Goal: Transaction & Acquisition: Purchase product/service

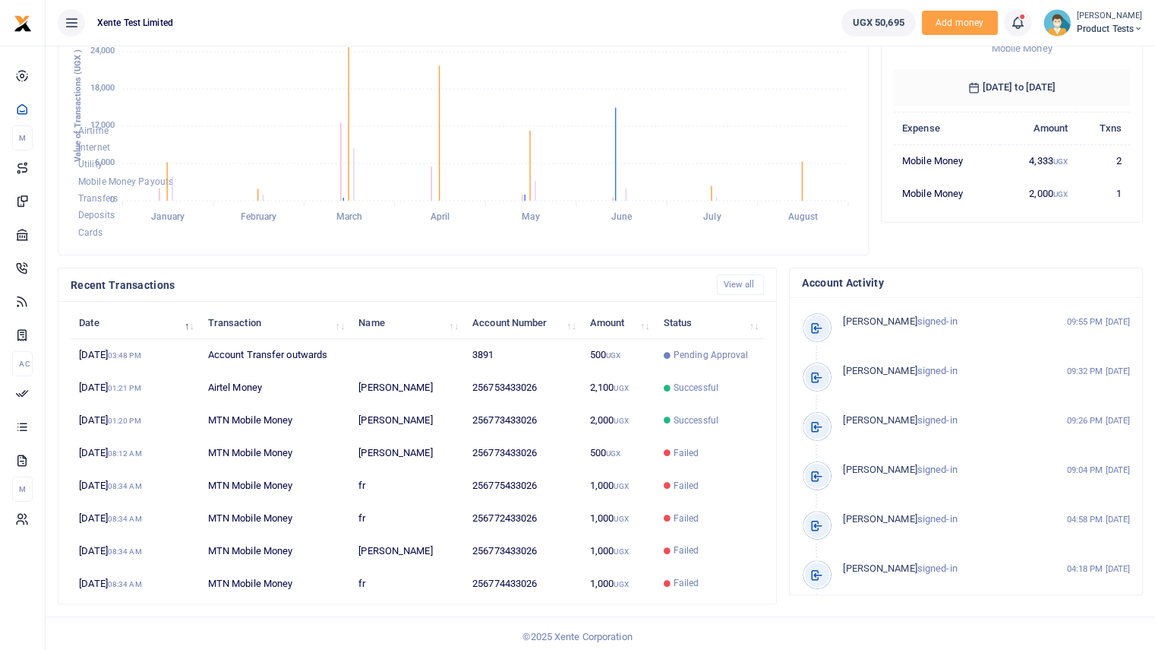
scroll to position [255, 0]
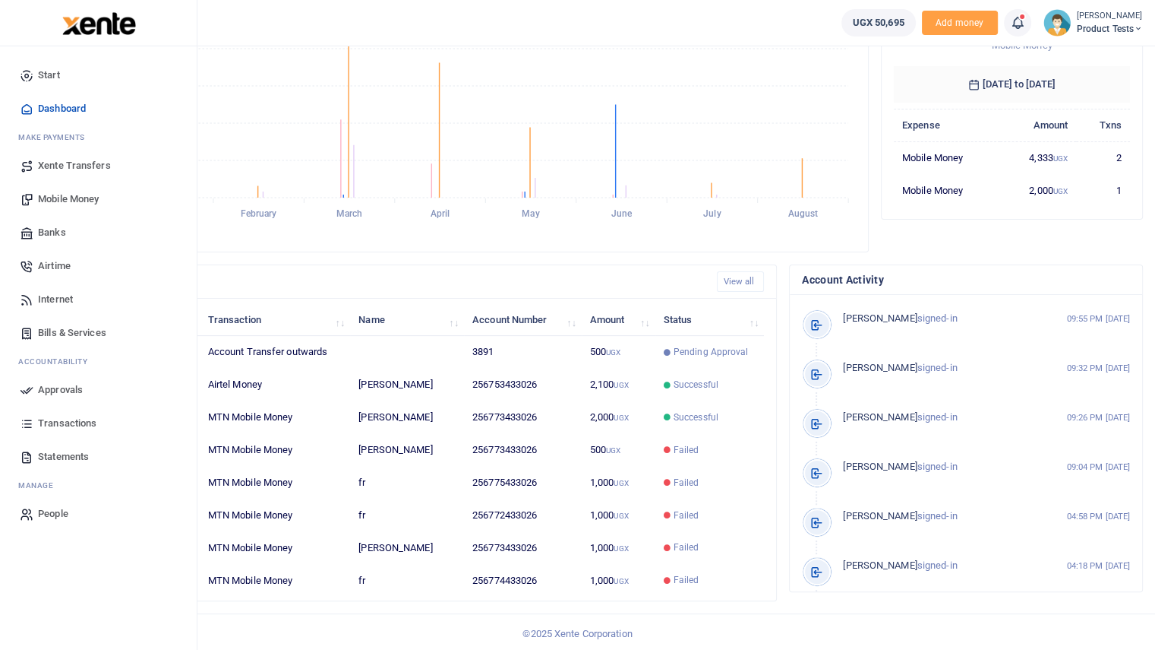
click at [68, 193] on span "Mobile Money" at bounding box center [68, 198] width 61 height 15
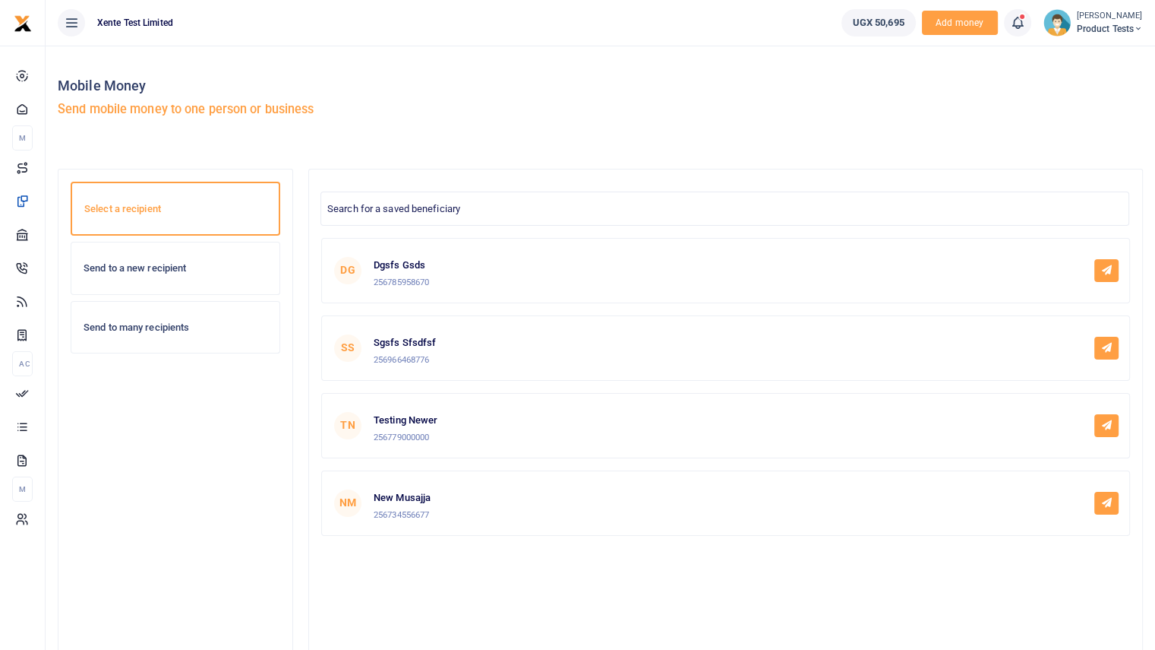
click at [158, 279] on div "Send to a new recipient" at bounding box center [175, 268] width 208 height 52
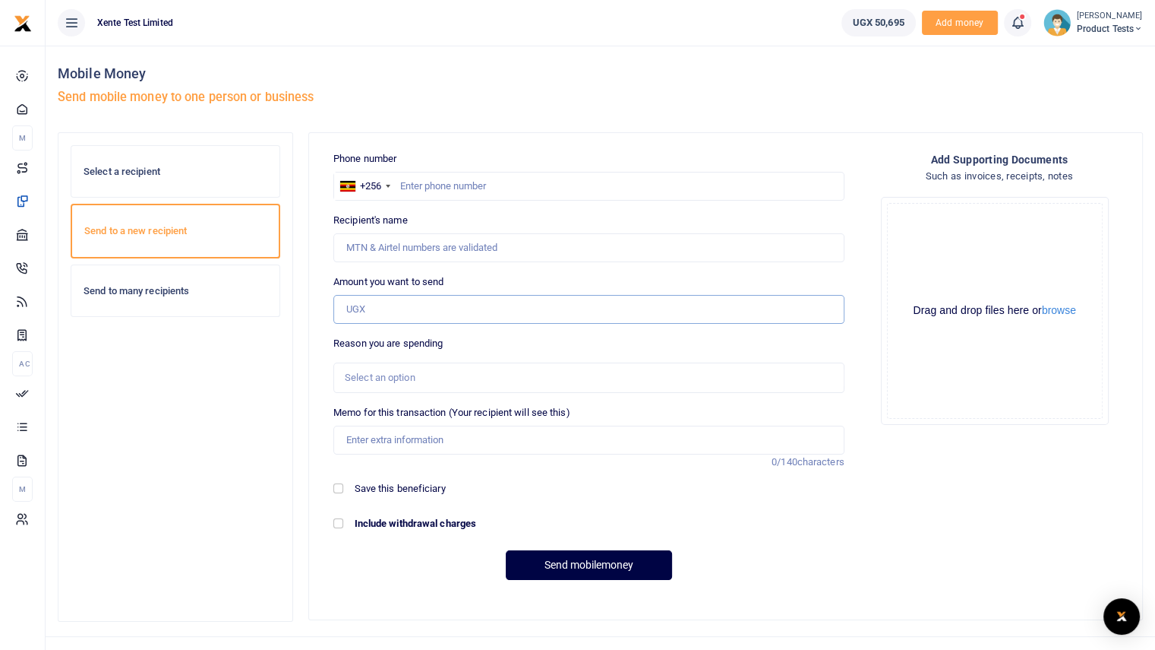
click at [751, 297] on input "Amount you want to send" at bounding box center [589, 309] width 511 height 29
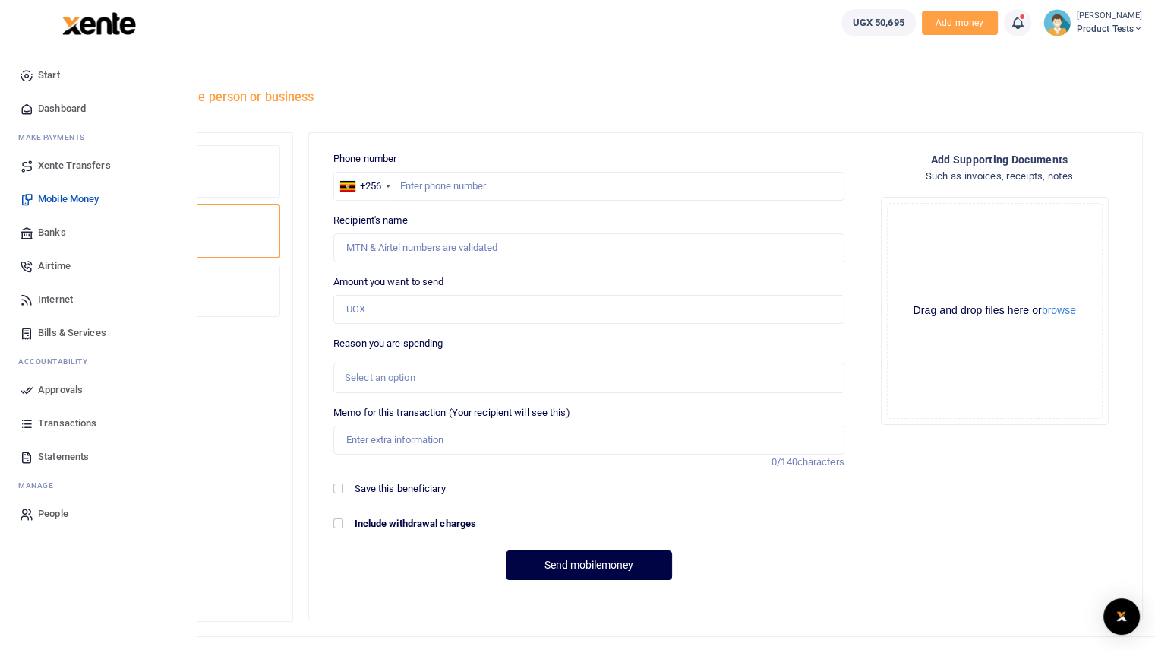
click at [62, 328] on span "Bills & Services" at bounding box center [72, 332] width 68 height 15
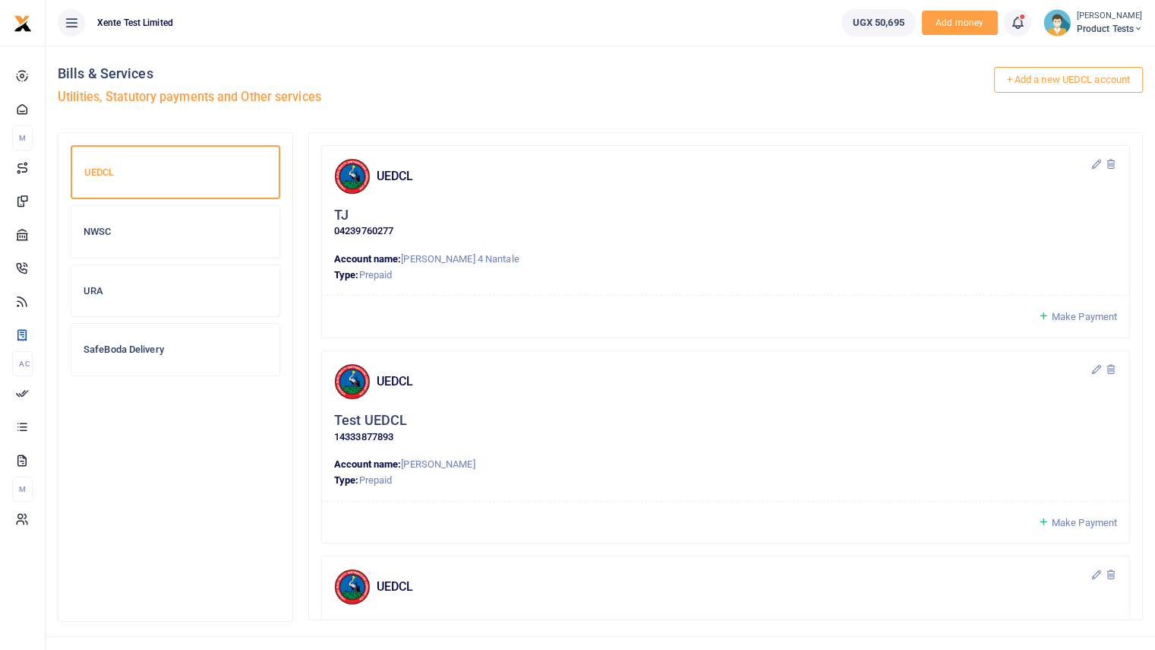
click at [352, 232] on p "04239760277" at bounding box center [725, 231] width 783 height 16
copy p "04239760277"
